Goal: Ask a question

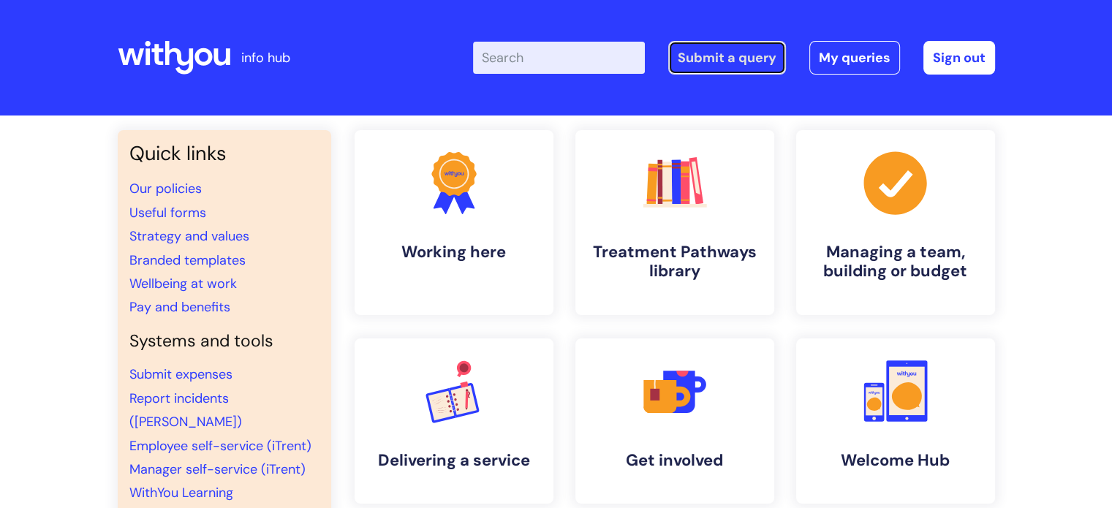
click at [718, 64] on link "Submit a query" at bounding box center [727, 58] width 118 height 34
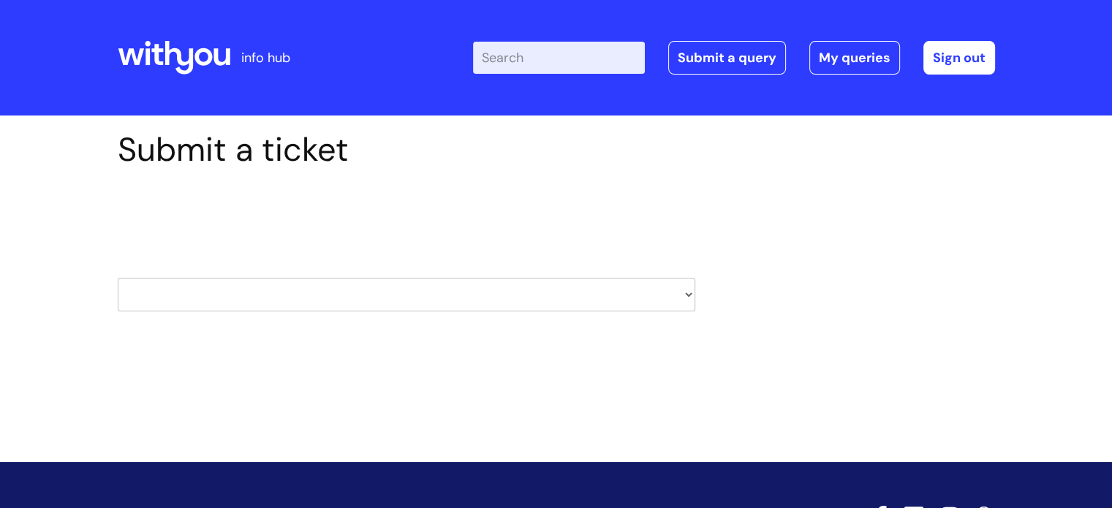
click at [657, 290] on select "HR / People IT and Support Clinical Drug Alerts Finance Accounts Data Support T…" at bounding box center [406, 295] width 577 height 34
select select "hr_/_people"
click at [118, 278] on select "HR / People IT and Support Clinical Drug Alerts Finance Accounts Data Support T…" at bounding box center [406, 295] width 577 height 34
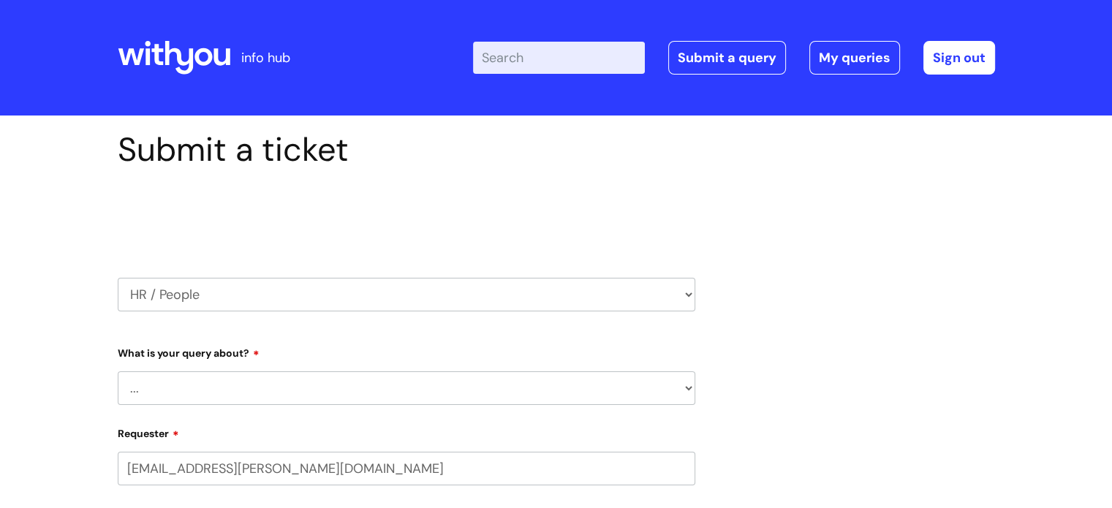
select select "80004418200"
click at [443, 404] on select "... Absence Query Holiday Query Employee change request General HR Query iTrent…" at bounding box center [406, 388] width 577 height 34
select select "General HR Query"
click at [118, 371] on select "... Absence Query Holiday Query Employee change request General HR Query iTrent…" at bounding box center [406, 388] width 577 height 34
click at [211, 34] on div at bounding box center [174, 57] width 113 height 57
